Goal: Task Accomplishment & Management: Complete application form

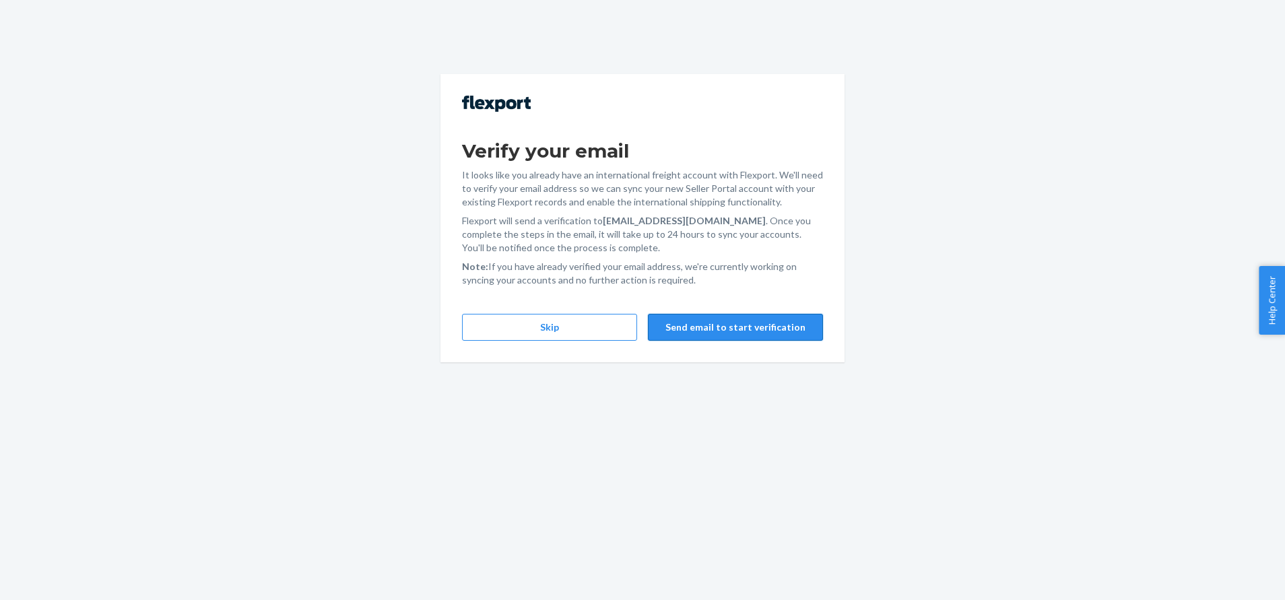
click at [714, 331] on button "Send email to start verification" at bounding box center [735, 327] width 175 height 27
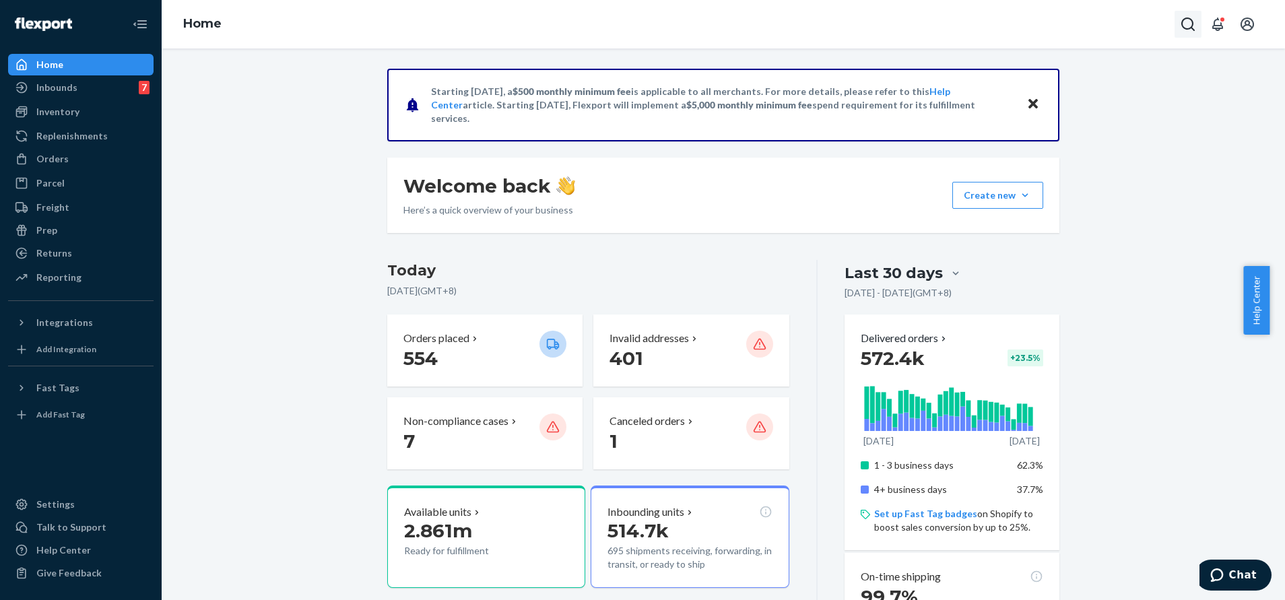
click at [1189, 24] on icon "Open Search Box" at bounding box center [1188, 24] width 16 height 16
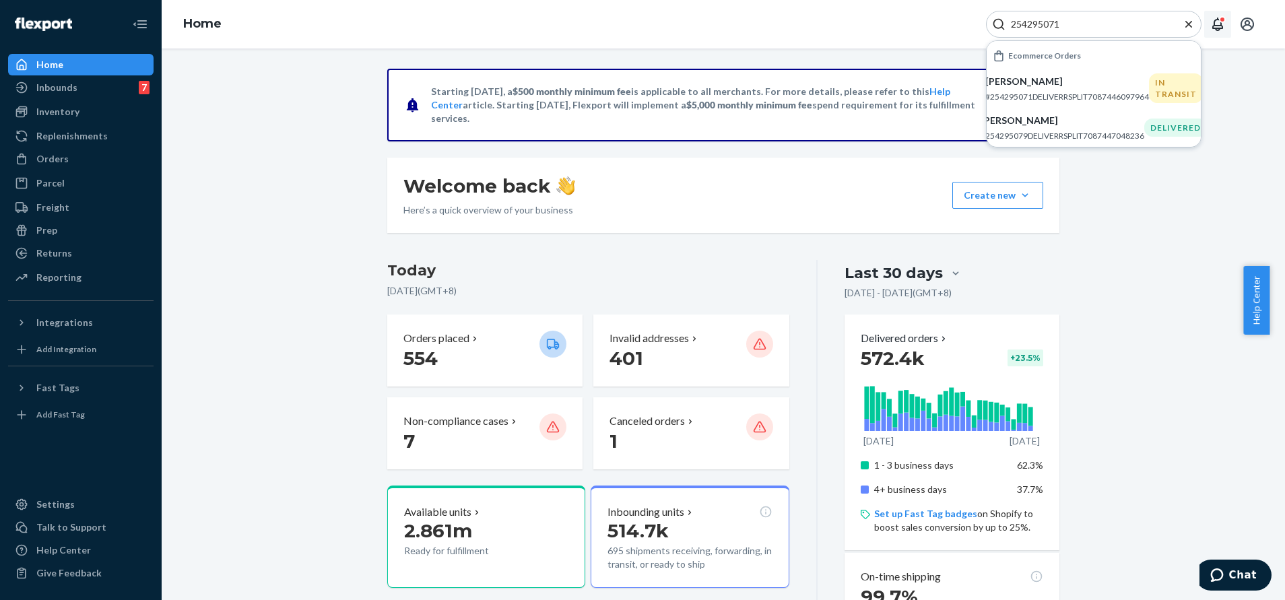
type input "254295071"
click at [1229, 22] on button "Open notifications" at bounding box center [1217, 24] width 27 height 27
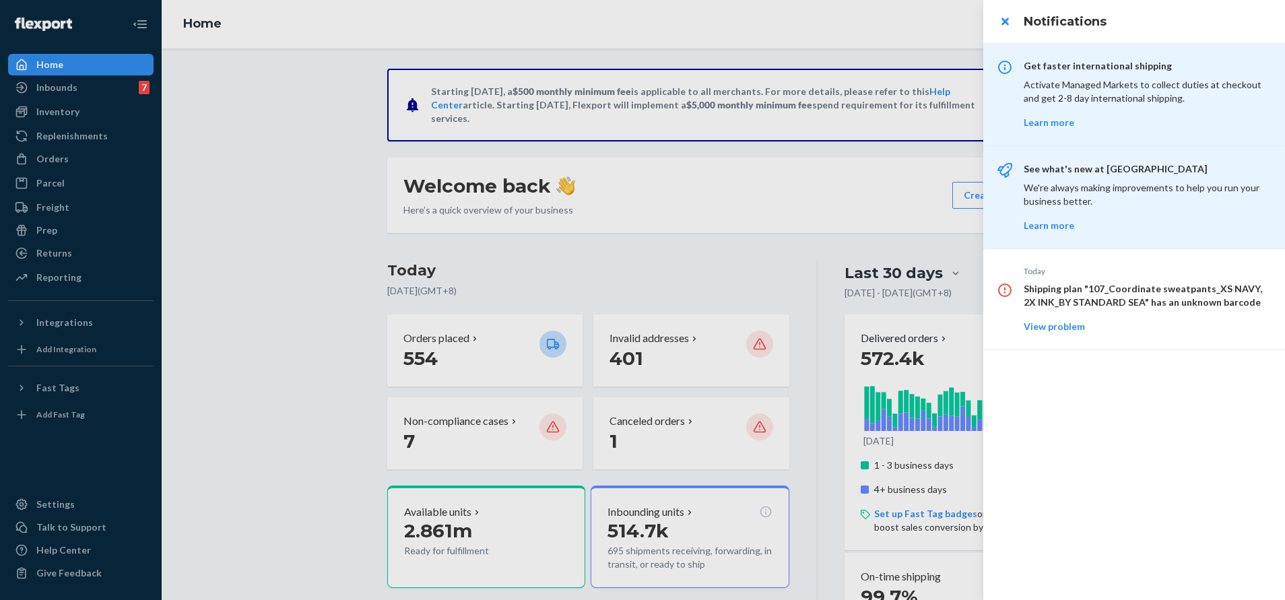
click at [949, 24] on div at bounding box center [642, 300] width 1285 height 600
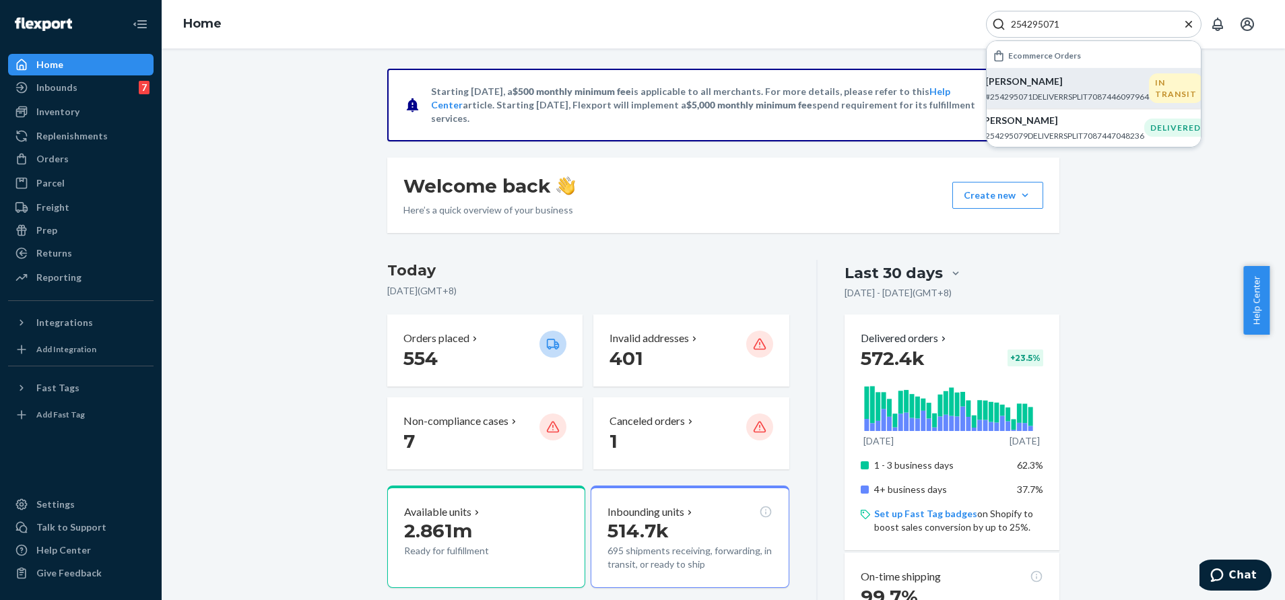
click at [1089, 90] on div "[PERSON_NAME] #254295071DELIVERRSPLIT7087446097964" at bounding box center [1068, 89] width 164 height 28
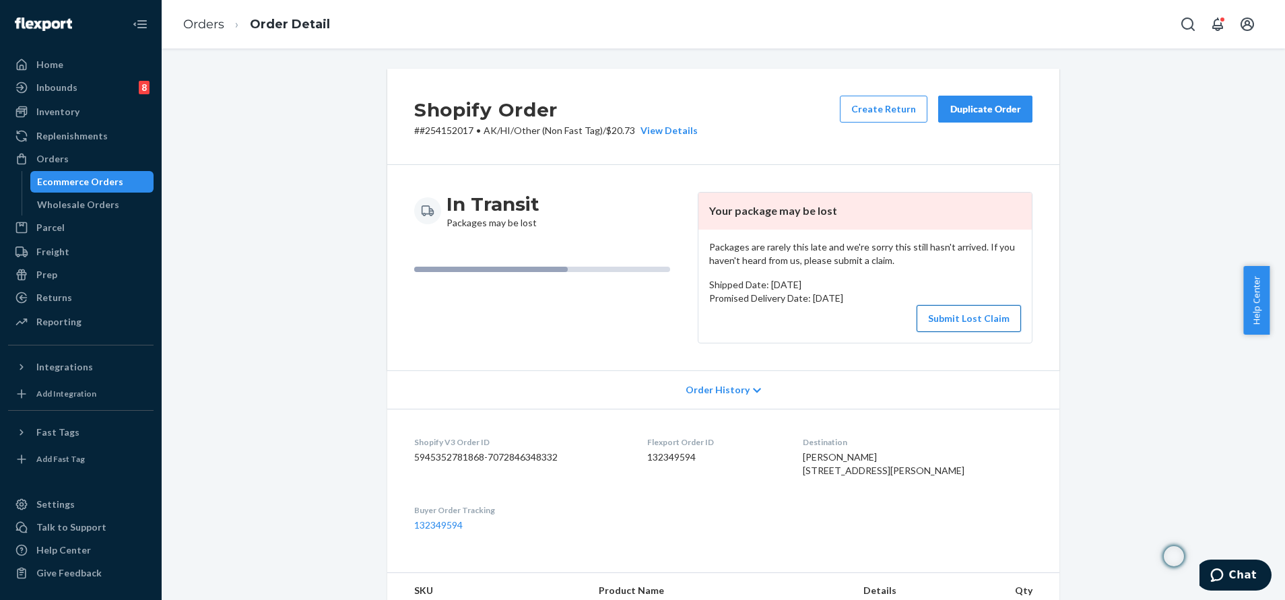
click at [977, 327] on button "Submit Lost Claim" at bounding box center [969, 318] width 104 height 27
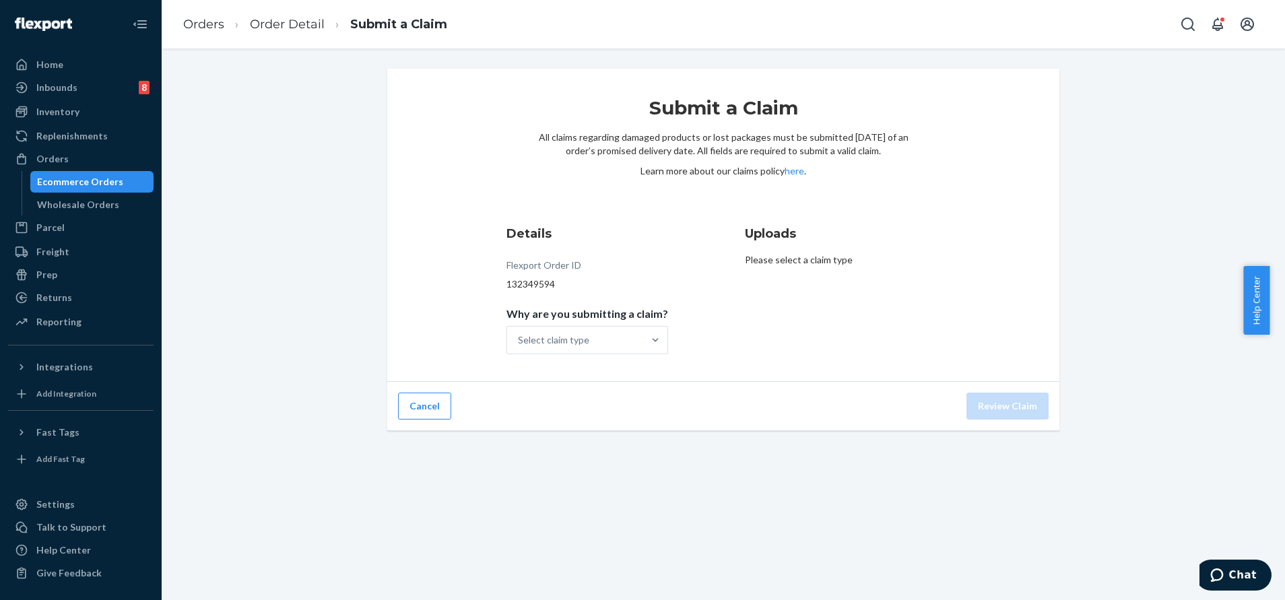
drag, startPoint x: 571, startPoint y: 332, endPoint x: 618, endPoint y: 321, distance: 49.2
click at [570, 330] on div "Select claim type" at bounding box center [575, 340] width 136 height 27
click at [519, 333] on input "Why are you submitting a claim? Select claim type" at bounding box center [518, 339] width 1 height 13
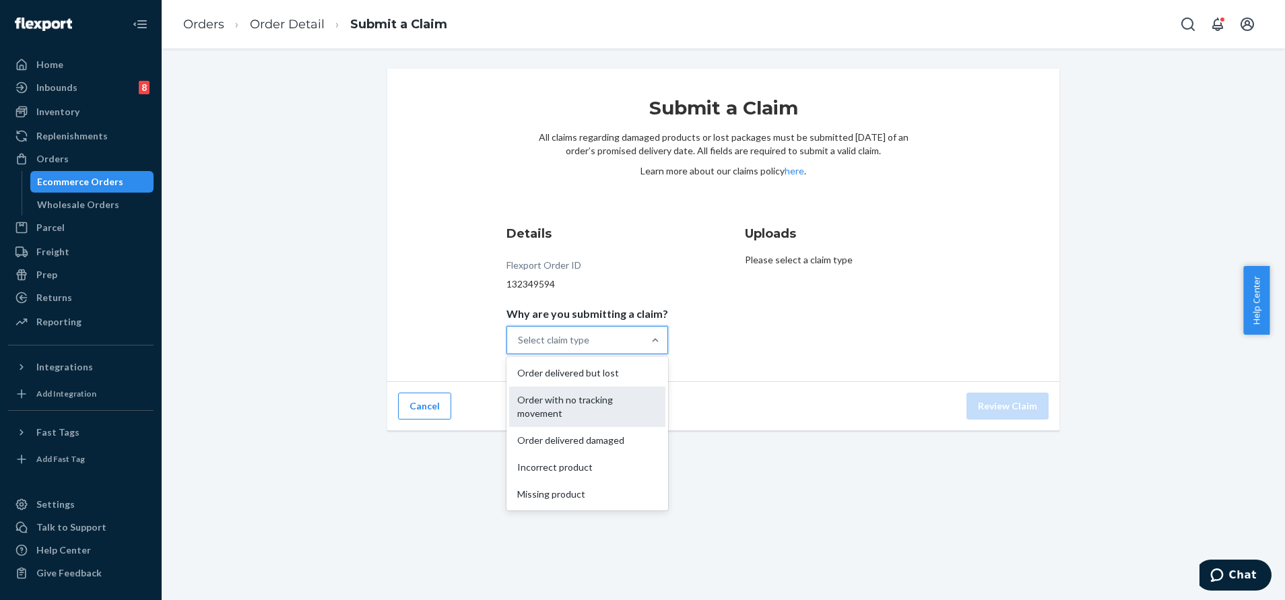
click at [604, 406] on div "Order with no tracking movement" at bounding box center [587, 407] width 156 height 40
click at [519, 347] on input "Why are you submitting a claim? option Order with no tracking movement focused,…" at bounding box center [518, 339] width 1 height 13
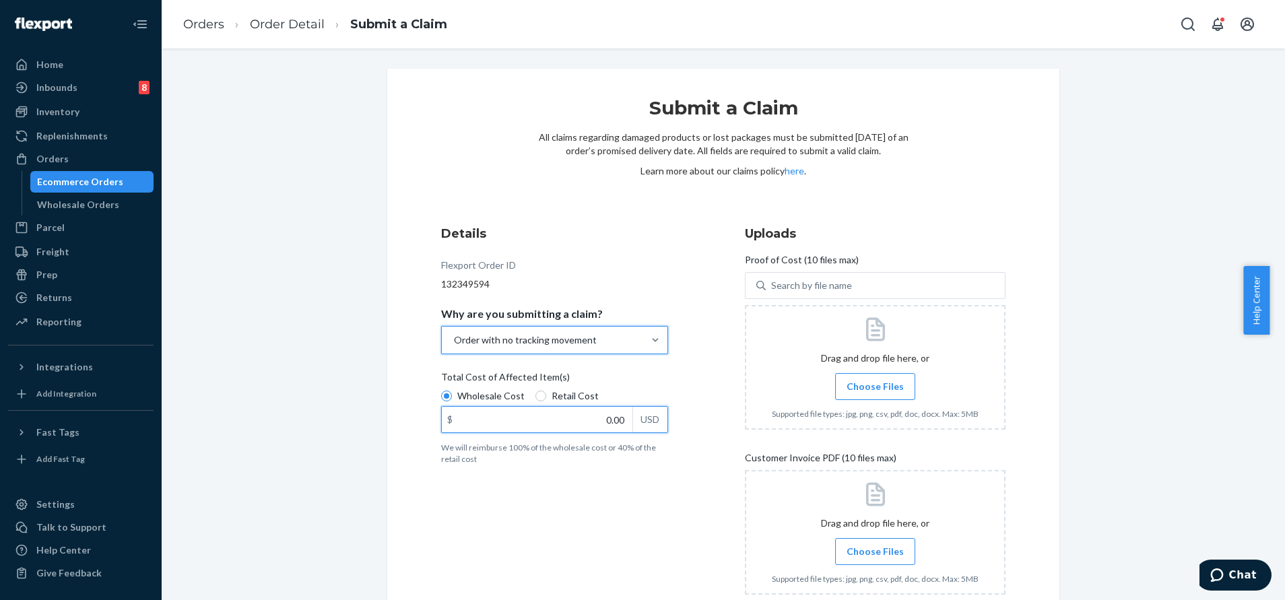
click at [589, 427] on input "0.00" at bounding box center [537, 420] width 191 height 26
type input "82.00"
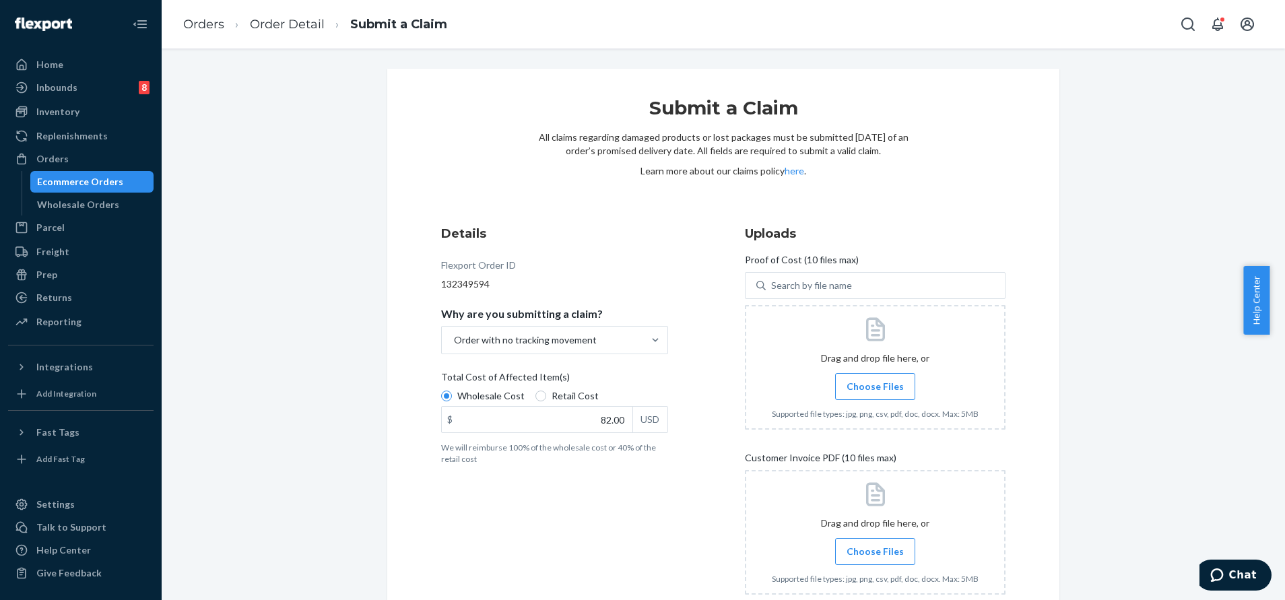
click at [882, 377] on label "Choose Files" at bounding box center [875, 386] width 80 height 27
click at [876, 379] on input "Choose Files" at bounding box center [875, 386] width 1 height 15
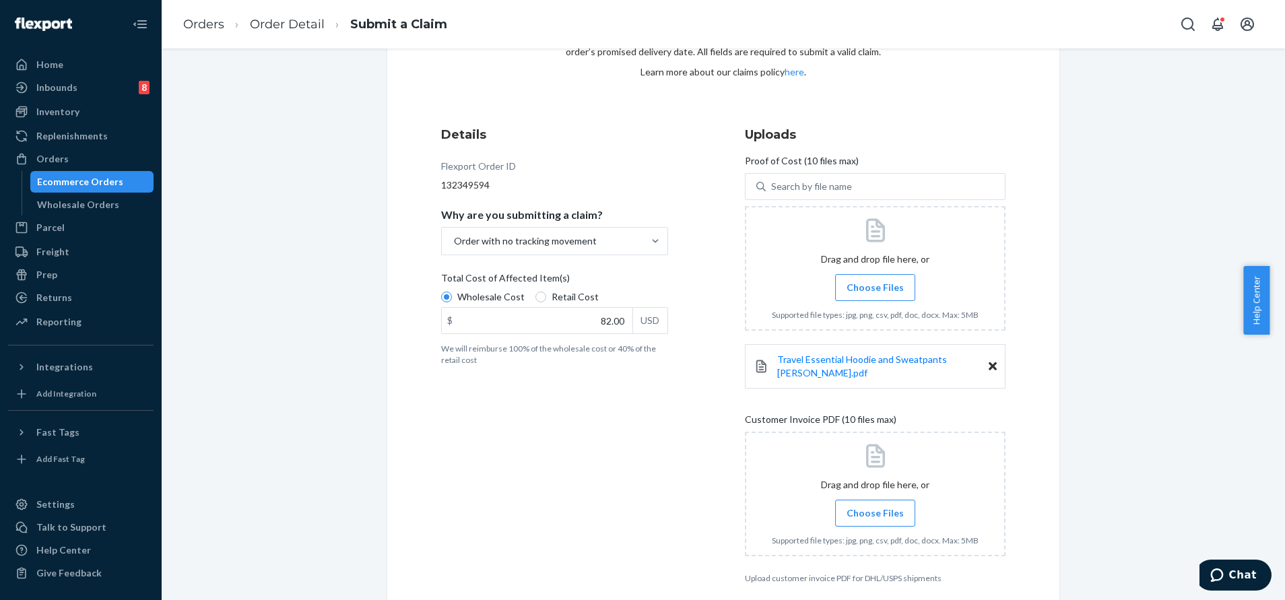
click at [751, 486] on div at bounding box center [875, 494] width 261 height 125
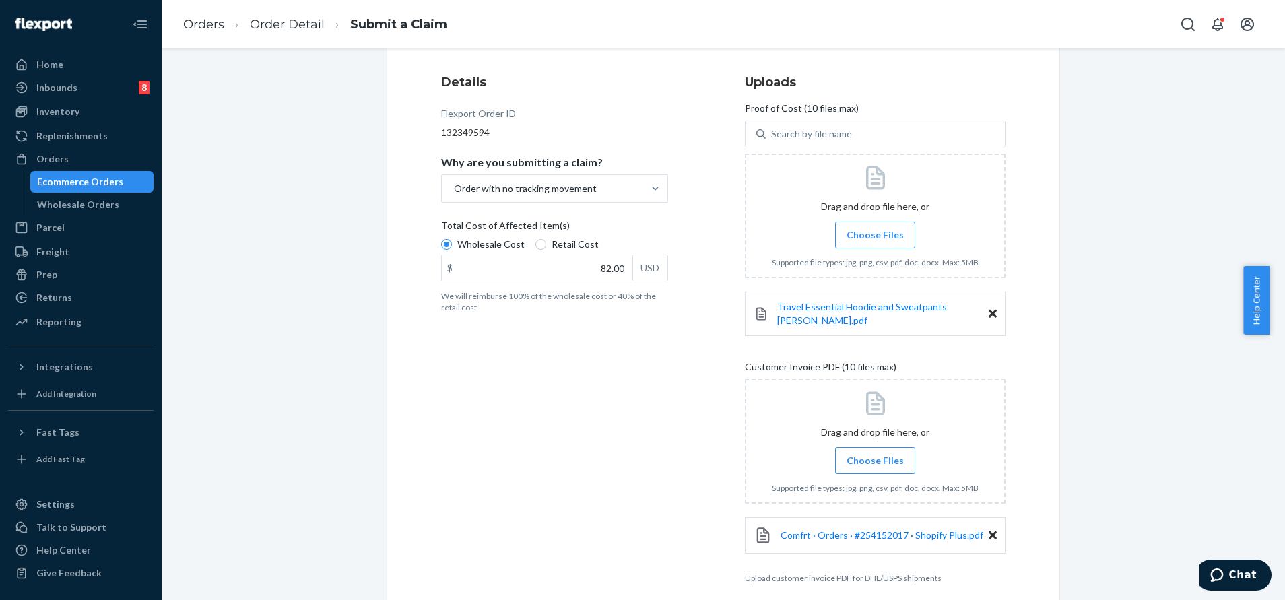
scroll to position [204, 0]
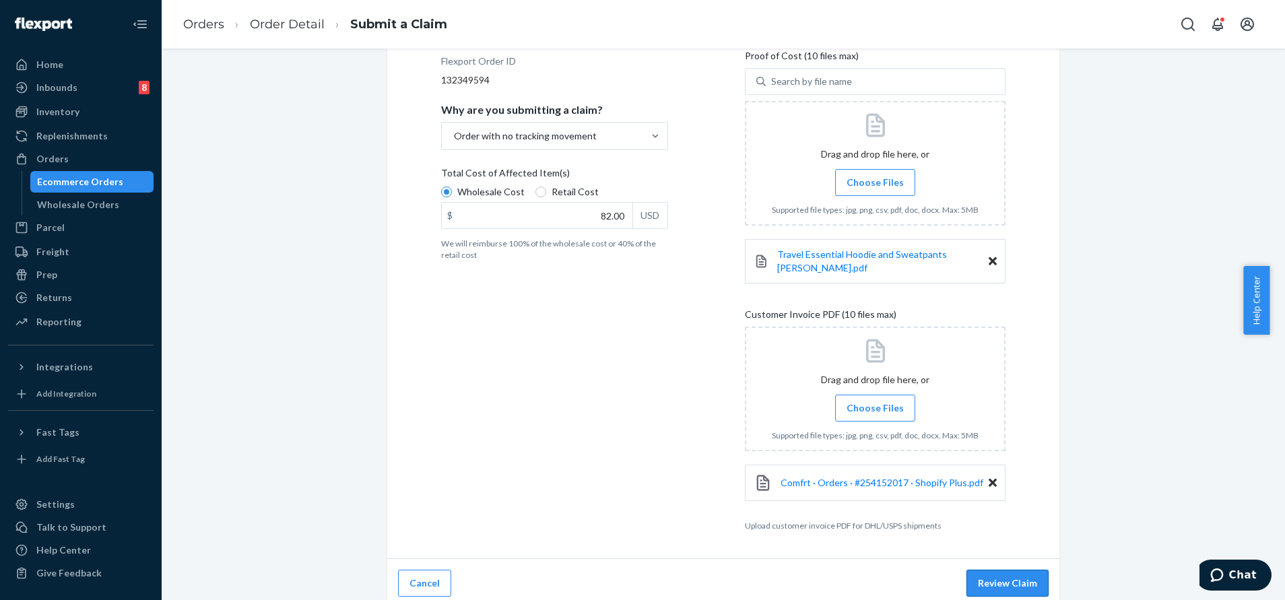
click at [1012, 575] on button "Review Claim" at bounding box center [1008, 583] width 82 height 27
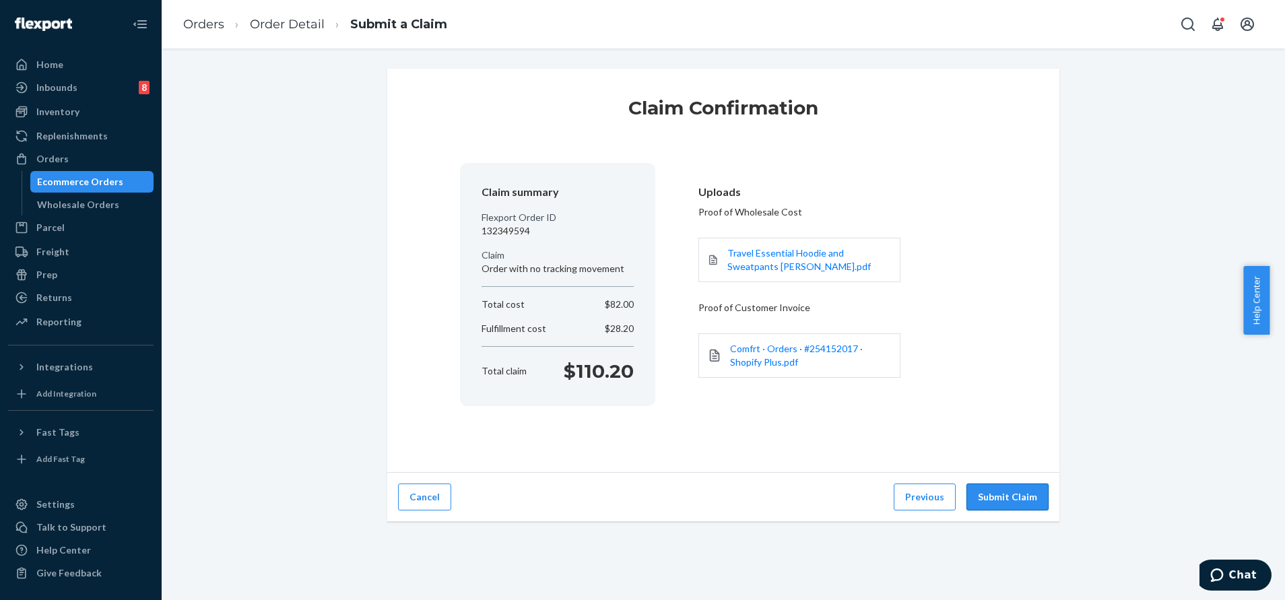
click at [1008, 486] on button "Submit Claim" at bounding box center [1008, 497] width 82 height 27
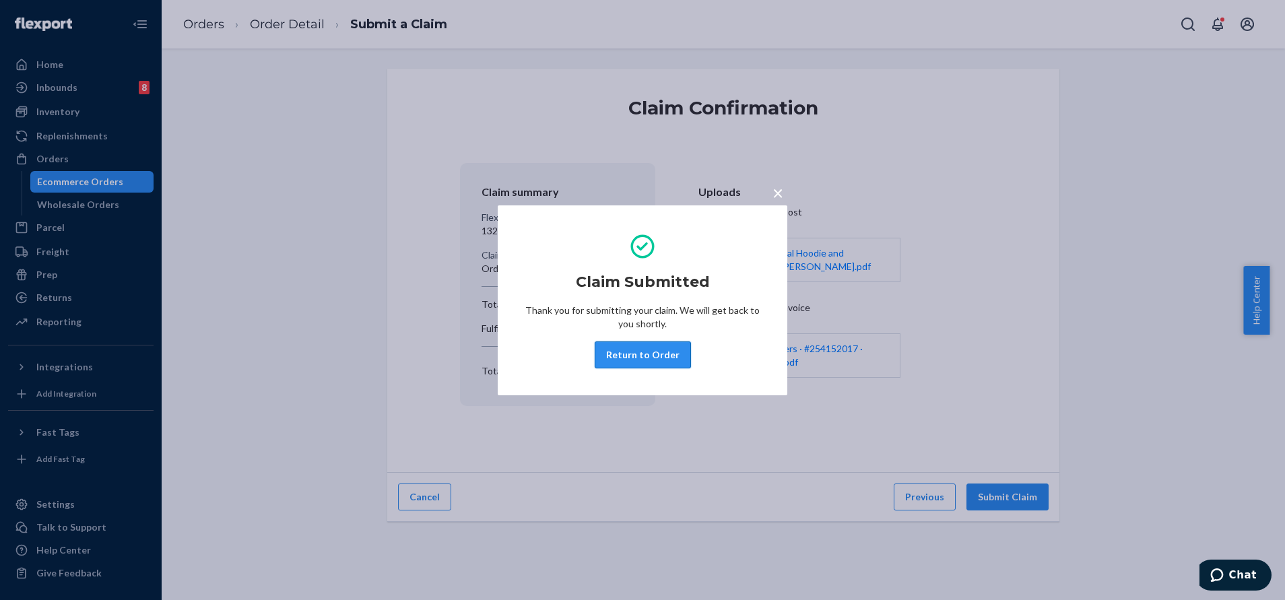
click at [668, 356] on button "Return to Order" at bounding box center [643, 355] width 96 height 27
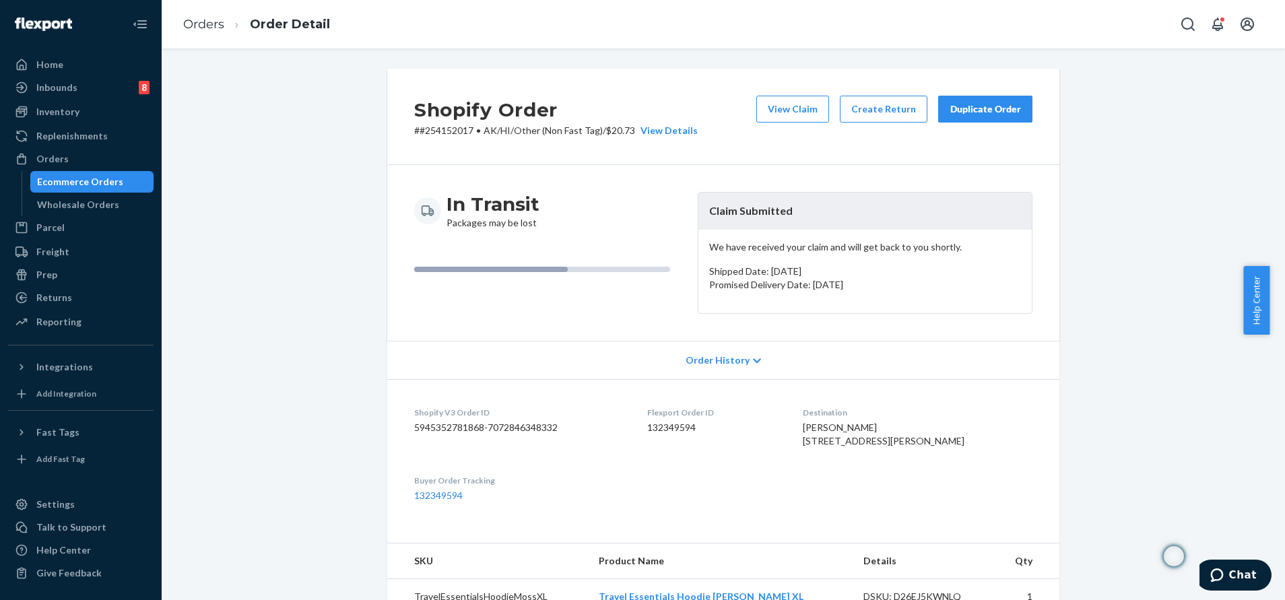
click at [929, 96] on div "View Claim Create Return Duplicate Order" at bounding box center [894, 117] width 287 height 42
click at [975, 110] on div "Duplicate Order" at bounding box center [985, 108] width 71 height 13
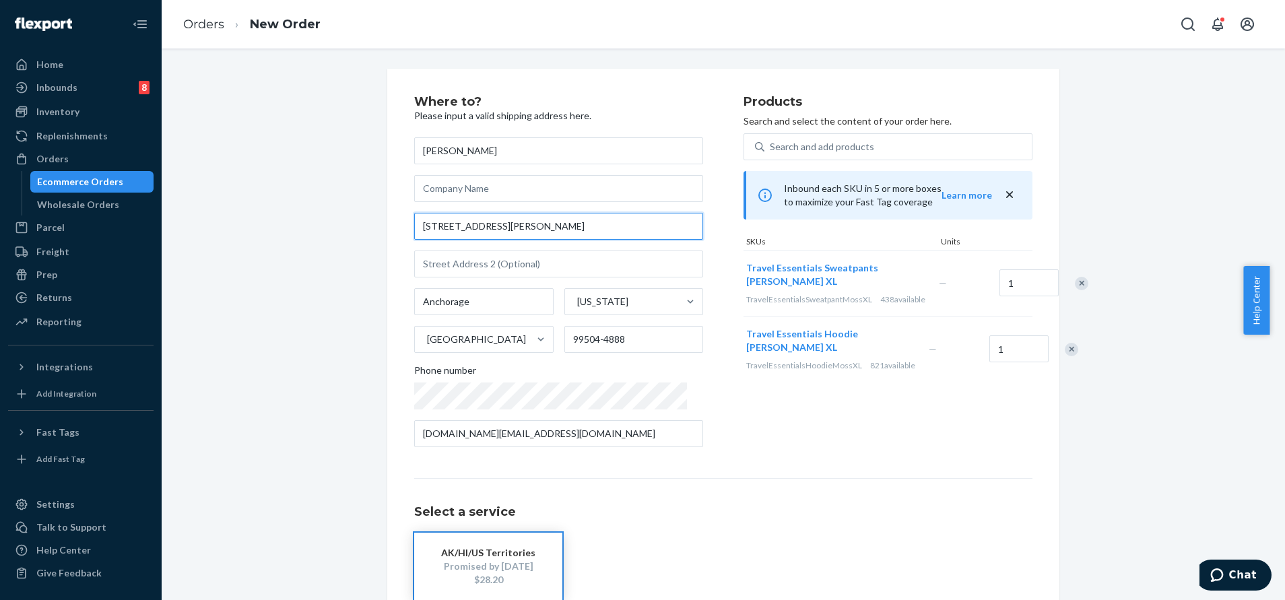
click at [573, 237] on input "135 Matthew Paul Way" at bounding box center [558, 226] width 289 height 27
paste input "Anchorage, Alaska 99504"
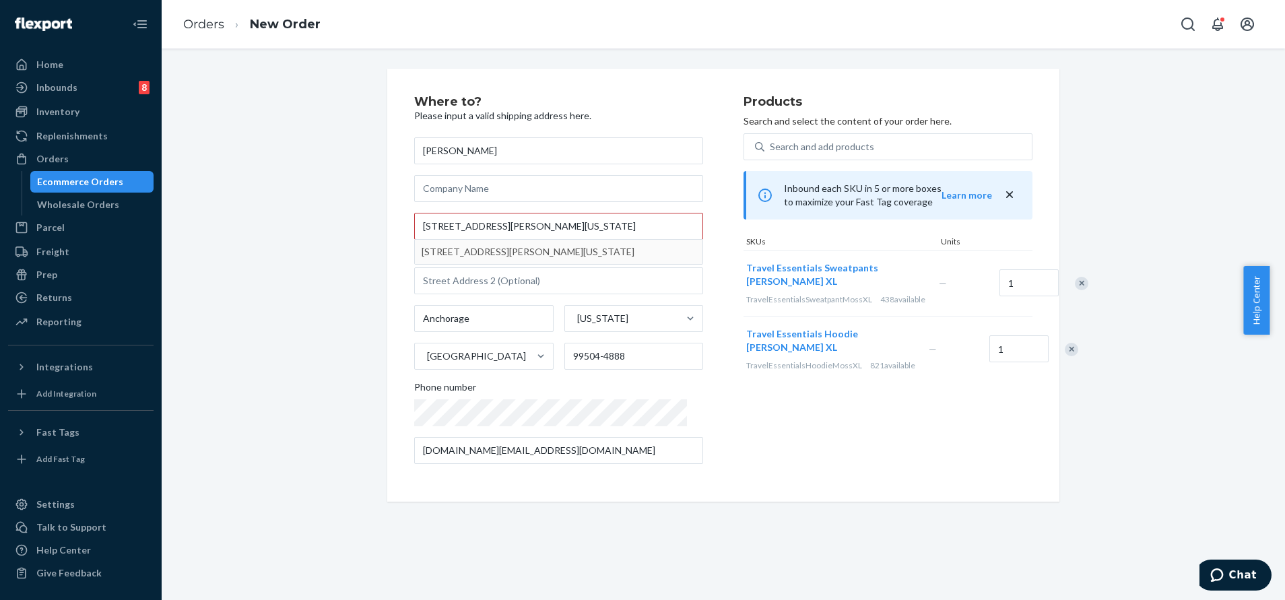
type input "135 Matthew Paul Way"
type input "99504"
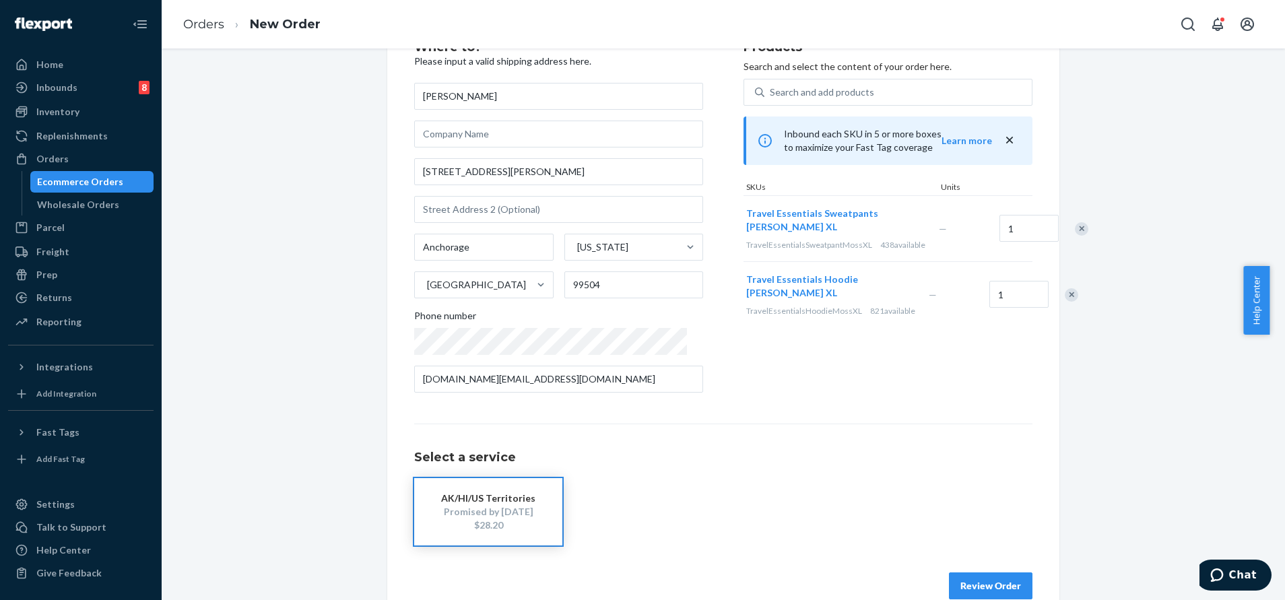
scroll to position [81, 0]
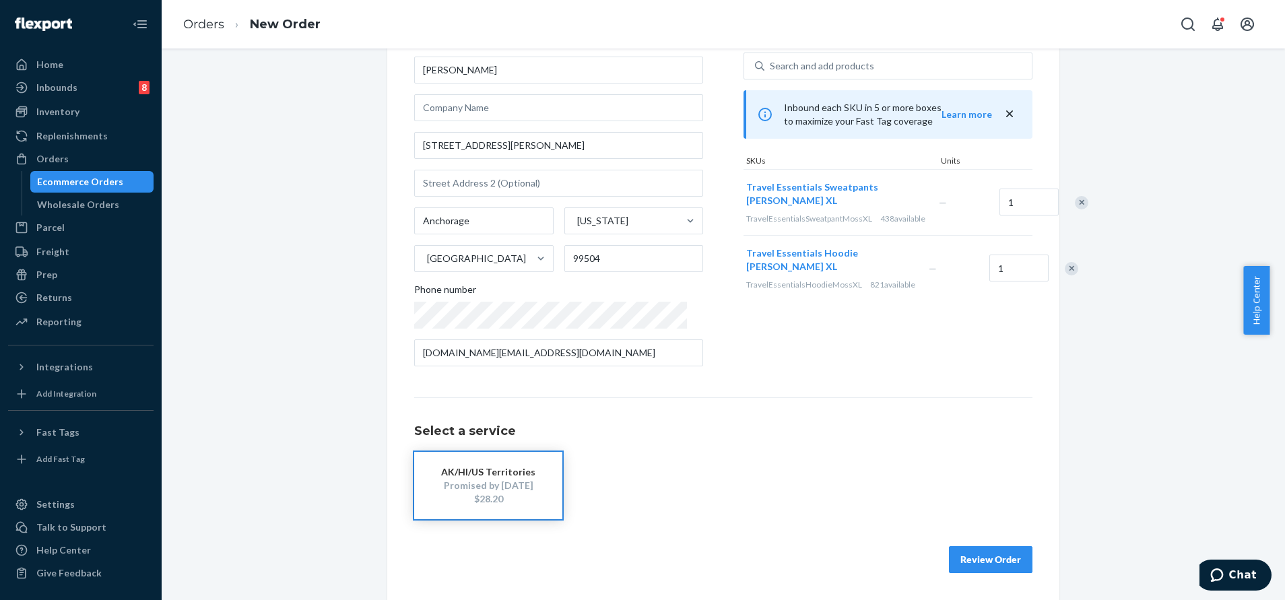
click at [963, 562] on button "Review Order" at bounding box center [991, 559] width 84 height 27
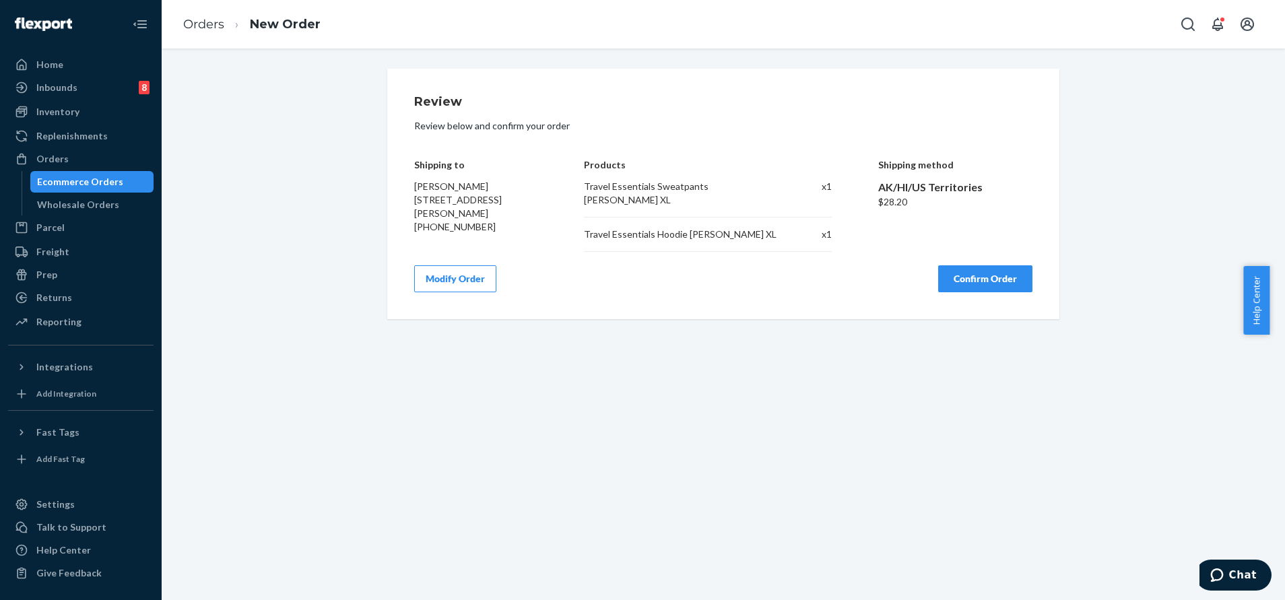
click at [979, 273] on button "Confirm Order" at bounding box center [985, 278] width 94 height 27
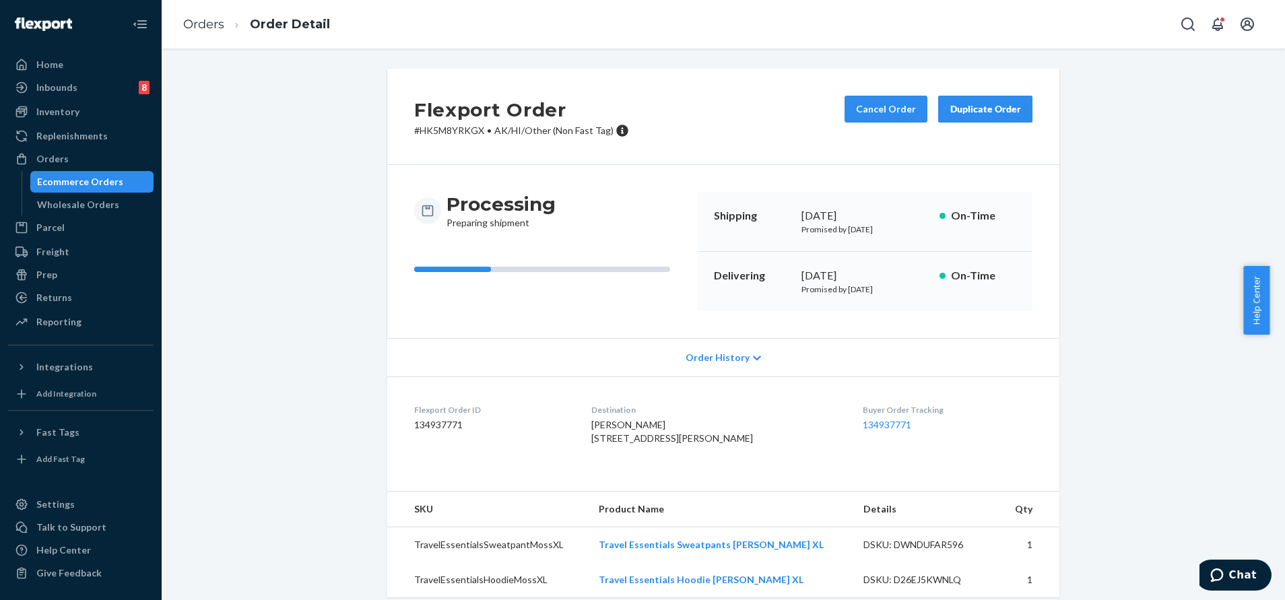
click at [874, 432] on dd "134937771" at bounding box center [948, 424] width 170 height 13
click at [870, 424] on link "134937771" at bounding box center [887, 424] width 49 height 11
